Goal: Task Accomplishment & Management: Manage account settings

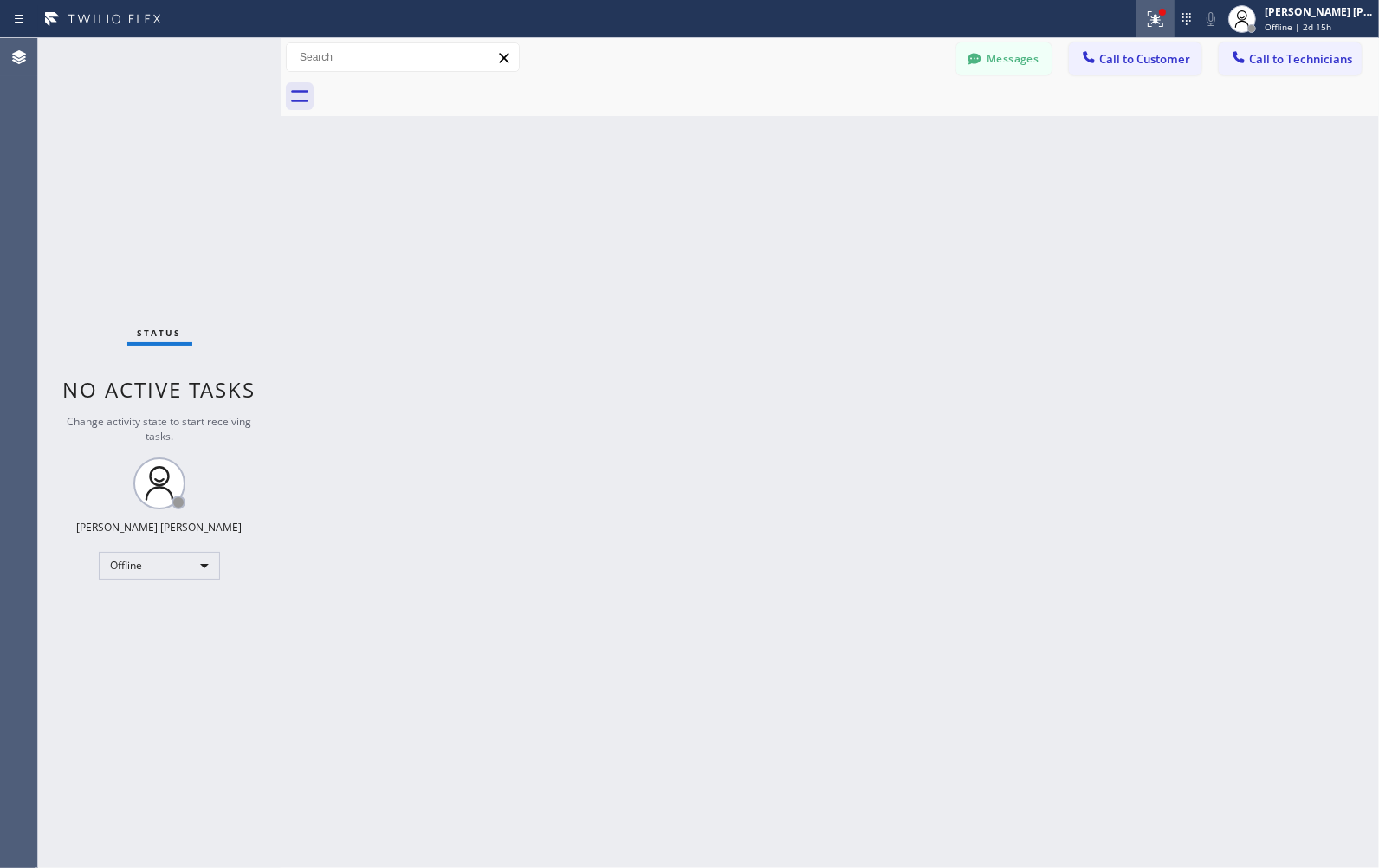
click at [1158, 23] on icon at bounding box center [1155, 18] width 21 height 21
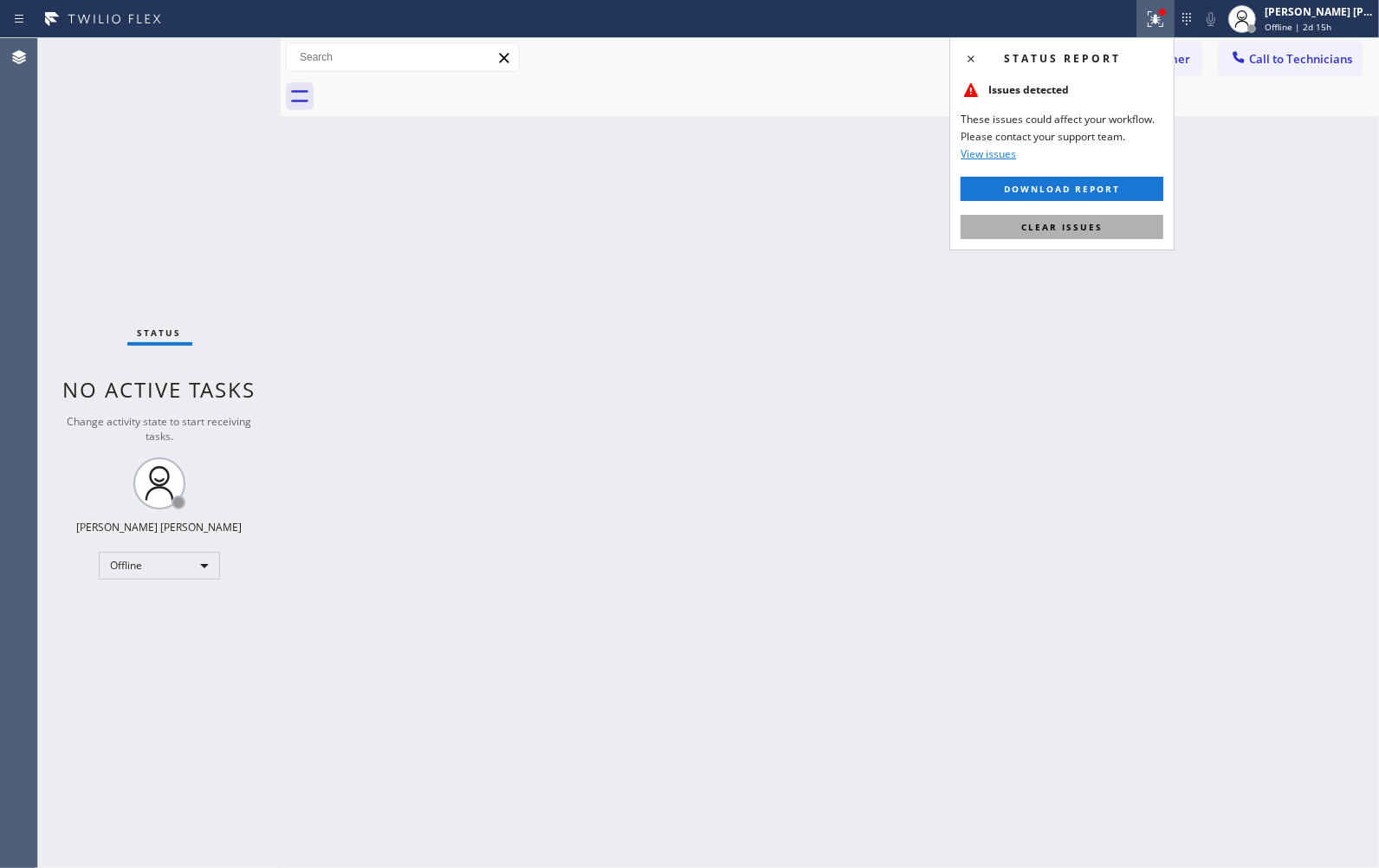
click at [1095, 222] on span "Clear issues" at bounding box center [1061, 226] width 81 height 12
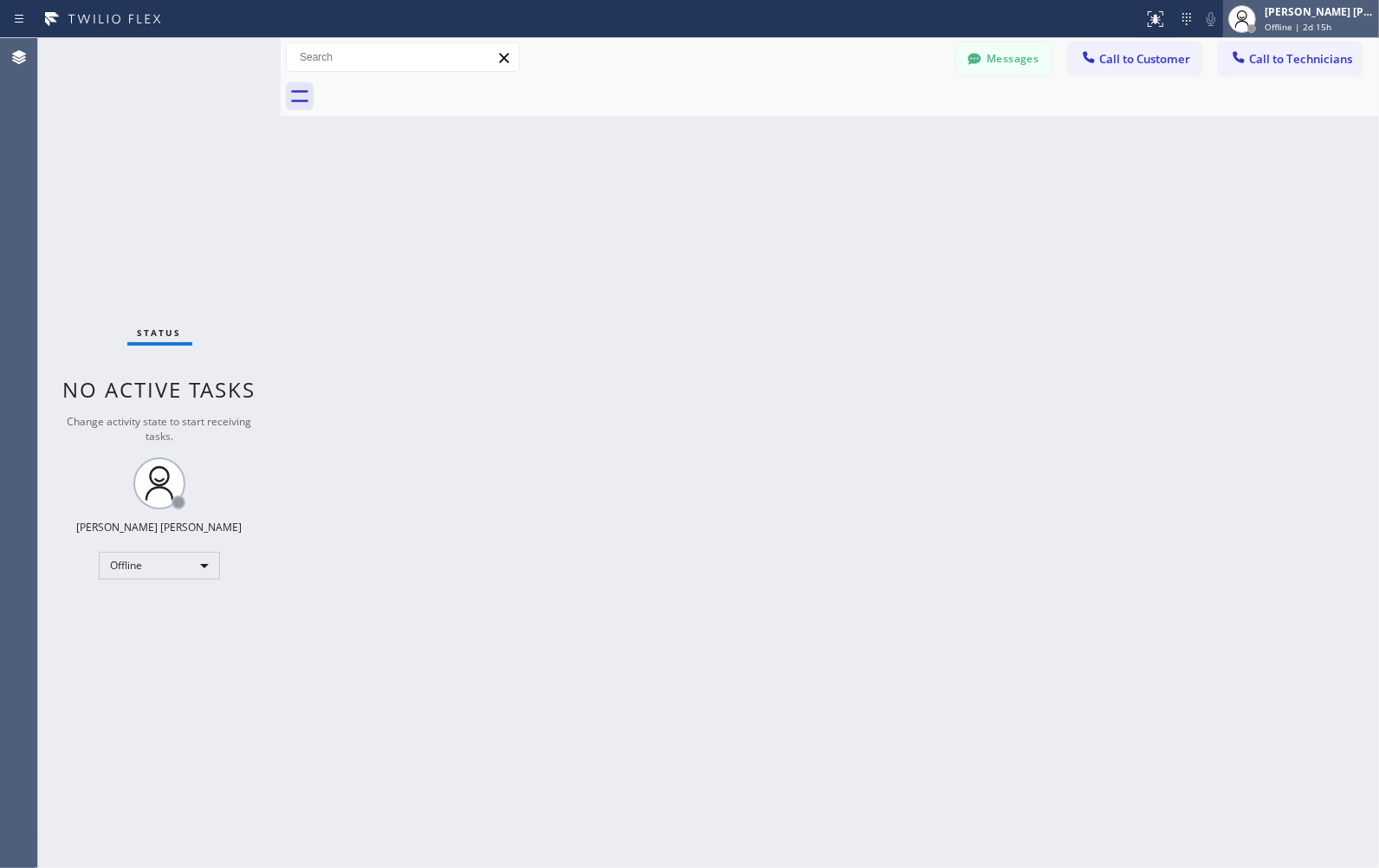
click at [1292, 24] on span "Offline | 2d 15h" at bounding box center [1298, 27] width 66 height 12
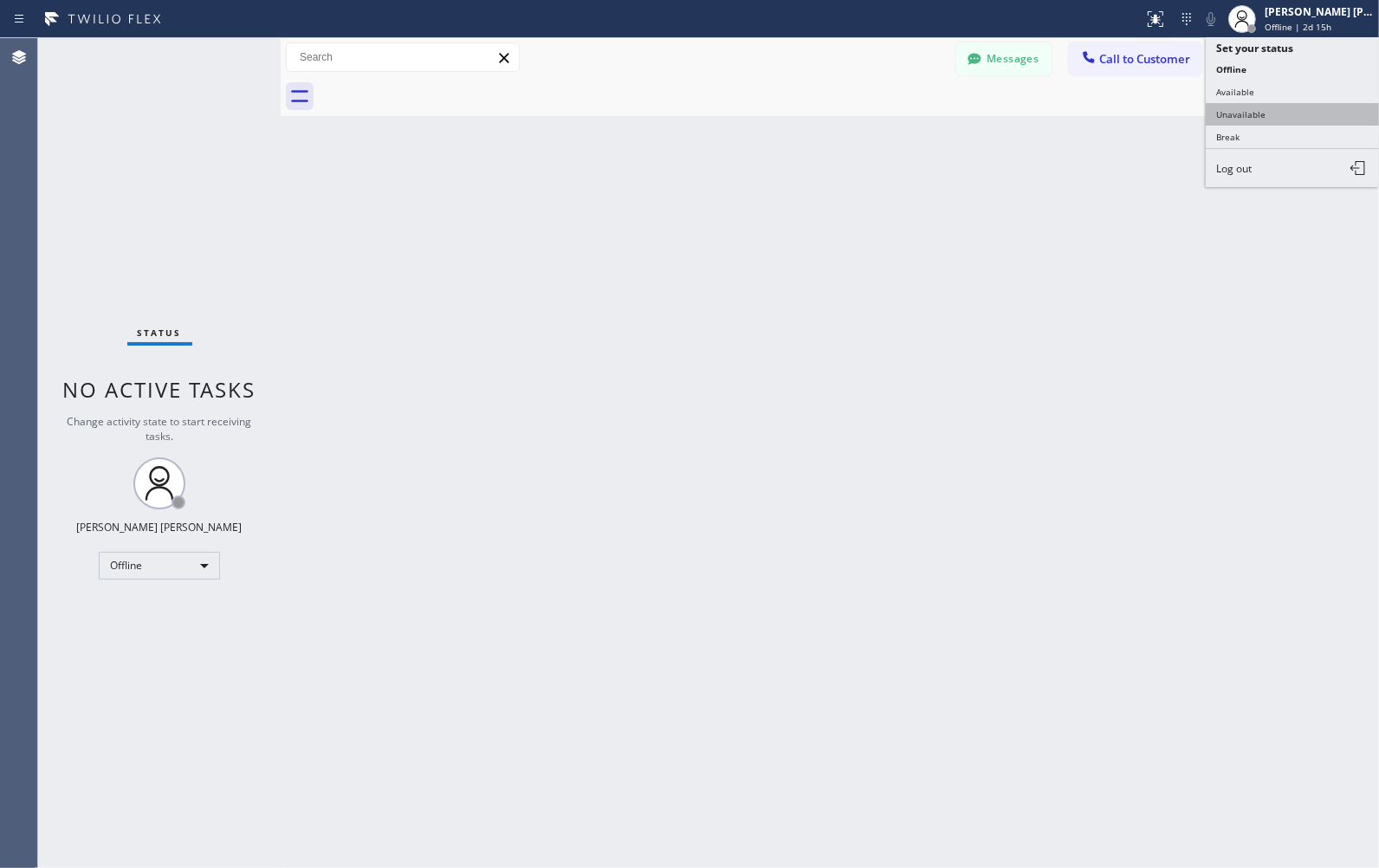
click at [1269, 117] on button "Unavailable" at bounding box center [1292, 114] width 173 height 22
